Goal: Task Accomplishment & Management: Complete application form

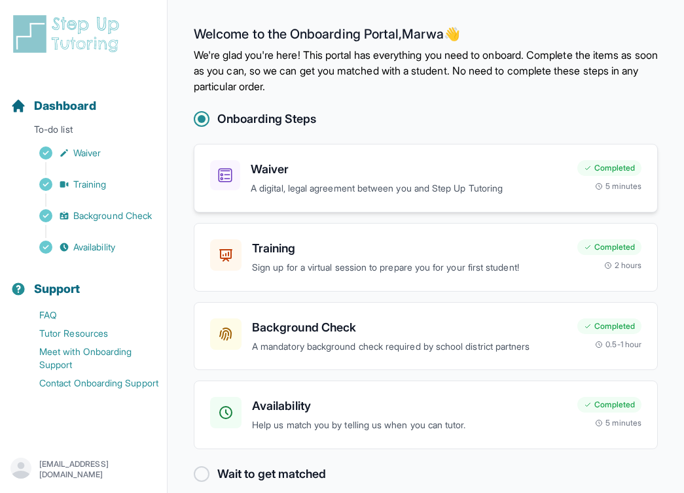
click at [357, 192] on p "A digital, legal agreement between you and Step Up Tutoring" at bounding box center [409, 188] width 316 height 15
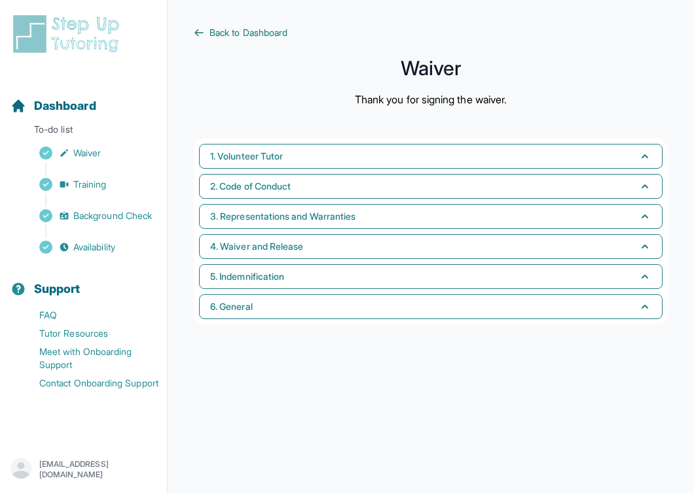
click at [209, 31] on span "Back to Dashboard" at bounding box center [248, 32] width 78 height 13
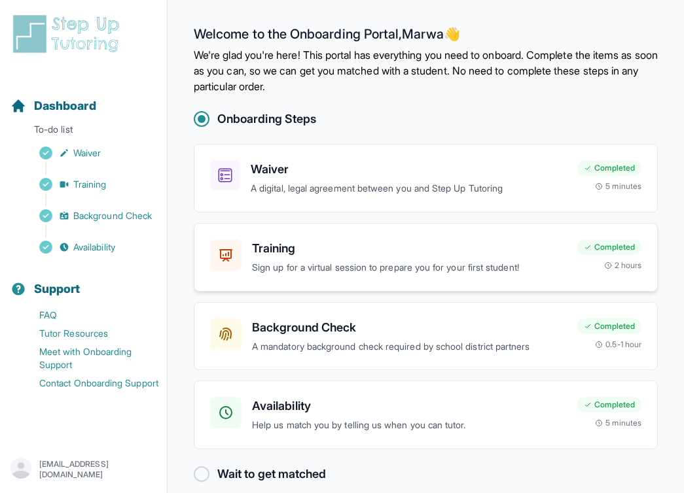
click at [325, 244] on h3 "Training" at bounding box center [409, 248] width 315 height 18
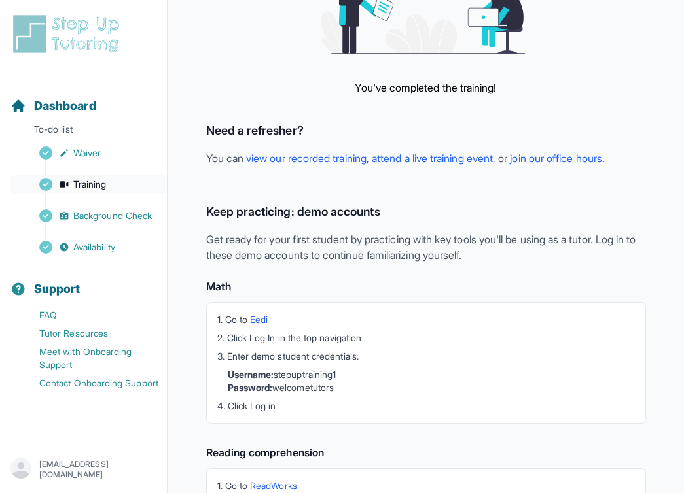
scroll to position [42, 0]
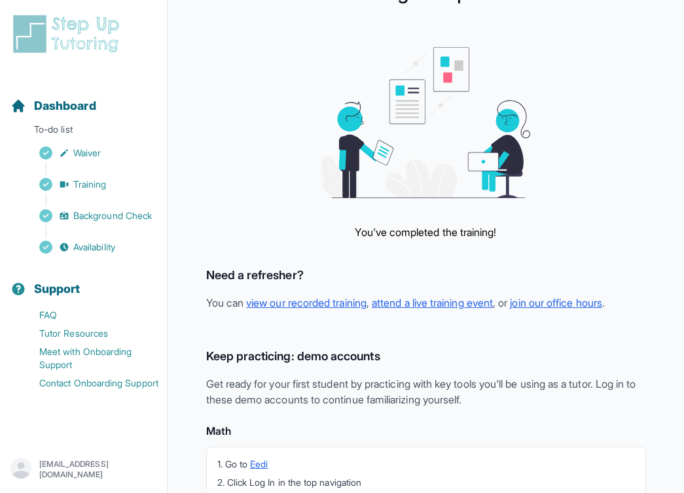
click at [104, 225] on div "Sidebar" at bounding box center [85, 231] width 151 height 13
click at [110, 213] on span "Background Check" at bounding box center [112, 215] width 79 height 13
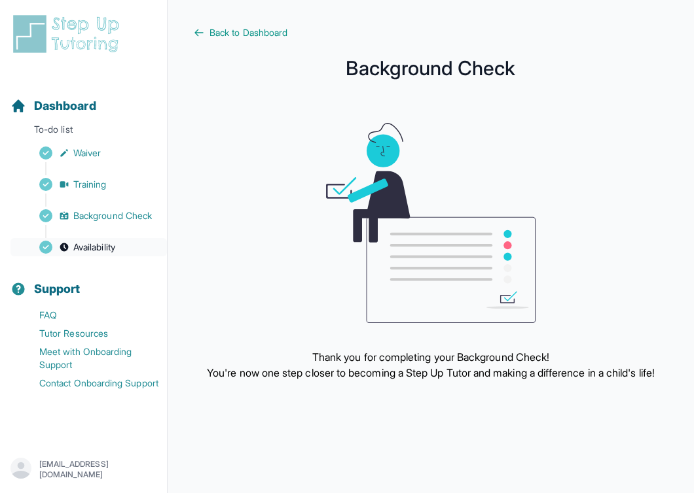
click at [97, 243] on span "Availability" at bounding box center [94, 247] width 42 height 13
